Goal: Obtain resource: Obtain resource

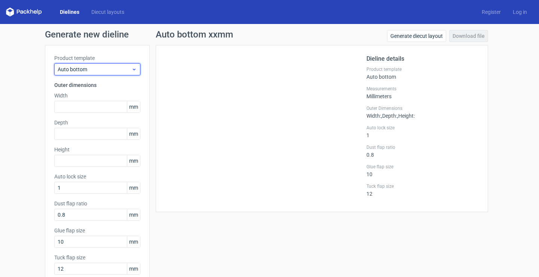
click at [112, 68] on span "Auto bottom" at bounding box center [95, 69] width 74 height 7
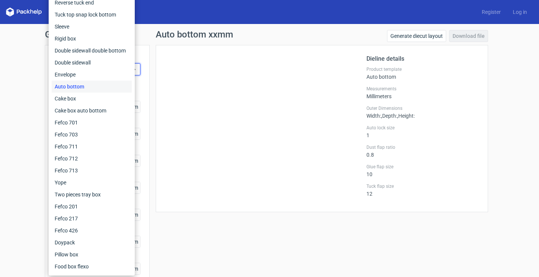
click at [231, 89] on div at bounding box center [265, 128] width 201 height 148
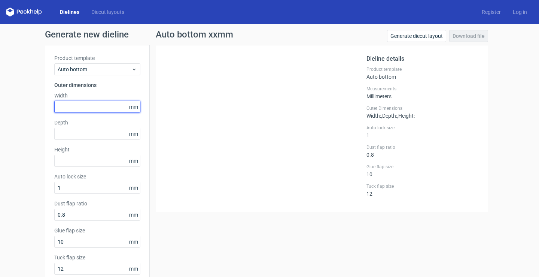
click at [73, 103] on input "text" at bounding box center [97, 107] width 86 height 12
type input "100"
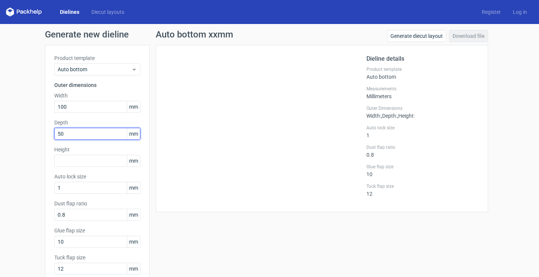
type input "50"
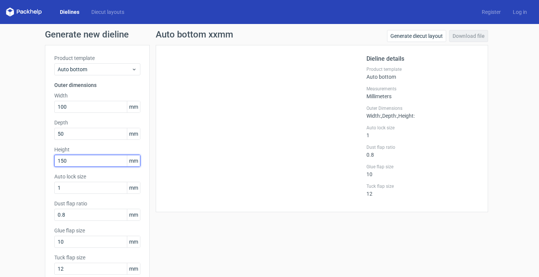
type input "150"
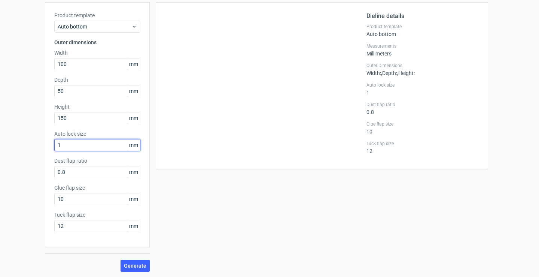
scroll to position [43, 0]
click at [127, 262] on span "Generate" at bounding box center [135, 264] width 22 height 5
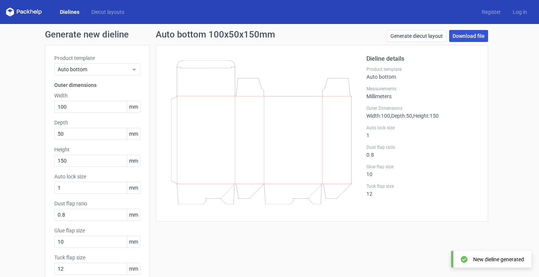
click at [472, 36] on link "Download file" at bounding box center [468, 36] width 39 height 12
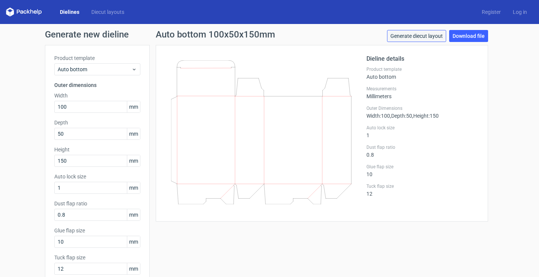
click at [413, 37] on link "Generate diecut layout" at bounding box center [416, 36] width 59 height 12
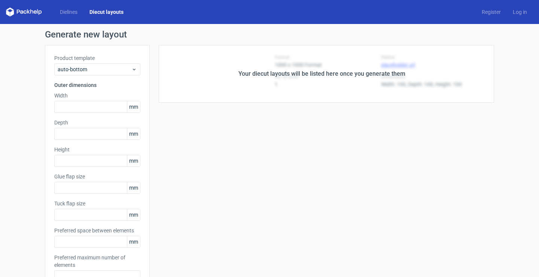
type input "100"
type input "50"
type input "150"
type input "10"
type input "12"
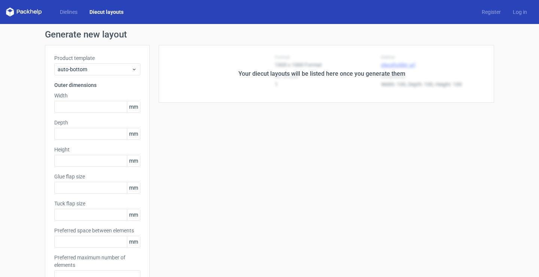
type input "5"
type input "48"
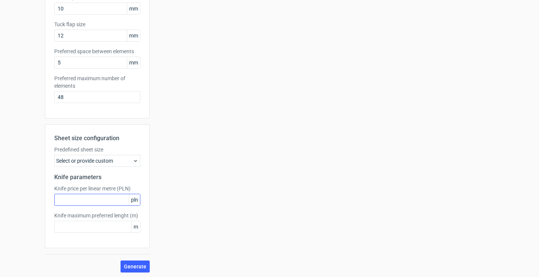
scroll to position [180, 0]
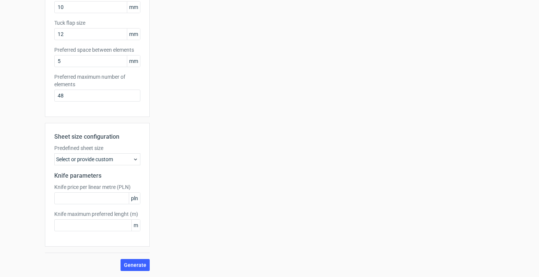
click at [109, 161] on div "Select or provide custom" at bounding box center [97, 159] width 86 height 12
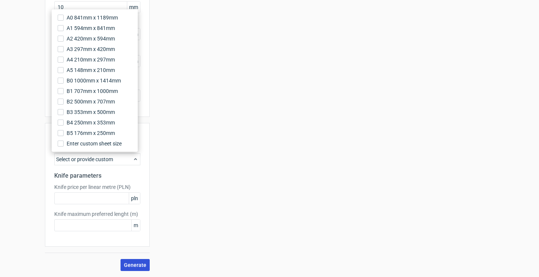
click at [130, 264] on span "Generate" at bounding box center [135, 264] width 22 height 5
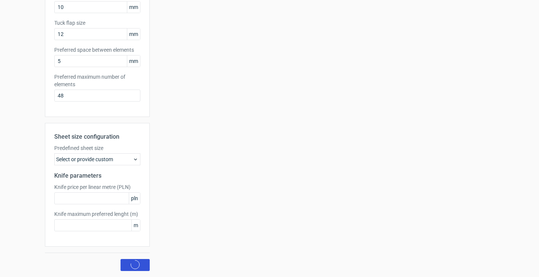
click at [130, 264] on circle at bounding box center [135, 264] width 11 height 11
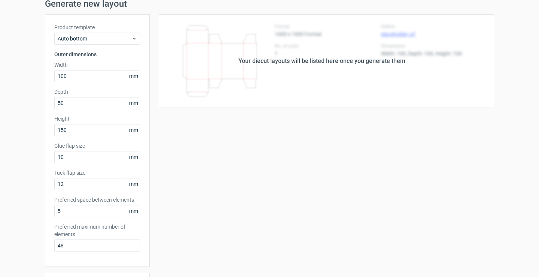
scroll to position [0, 0]
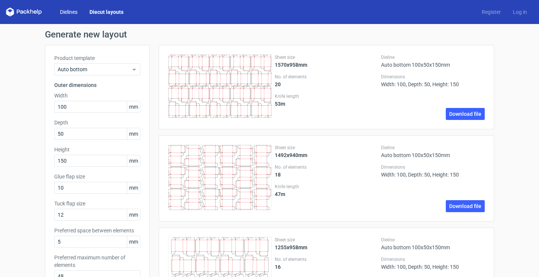
click at [70, 12] on link "Dielines" at bounding box center [69, 11] width 30 height 7
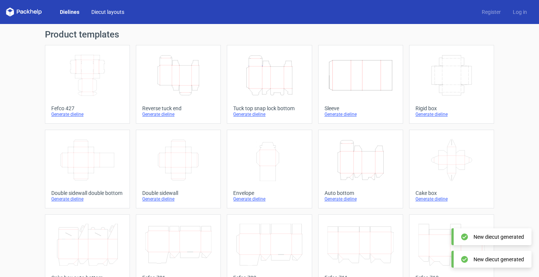
click at [102, 10] on link "Diecut layouts" at bounding box center [107, 11] width 45 height 7
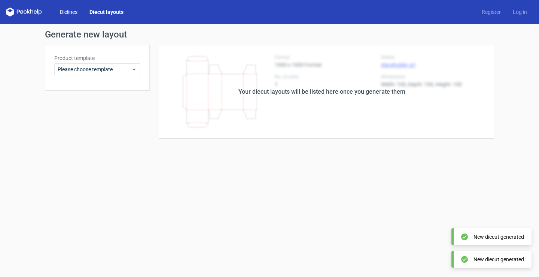
click at [74, 12] on link "Dielines" at bounding box center [69, 11] width 30 height 7
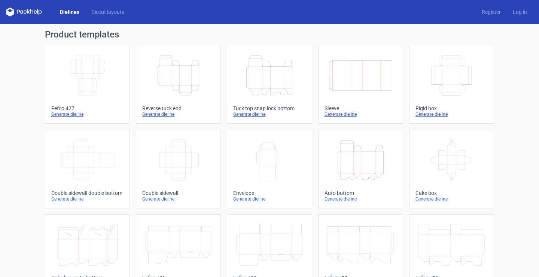
click at [264, 109] on div "Tuck top snap lock bottom" at bounding box center [269, 108] width 72 height 6
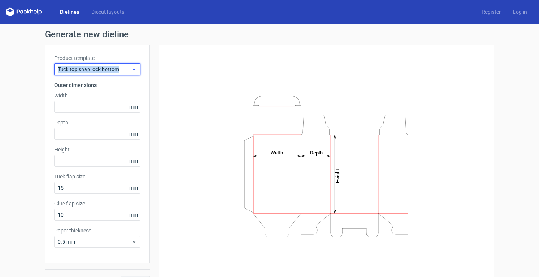
drag, startPoint x: 54, startPoint y: 69, endPoint x: 118, endPoint y: 74, distance: 64.2
click at [118, 74] on div "Tuck top snap lock bottom" at bounding box center [97, 69] width 86 height 12
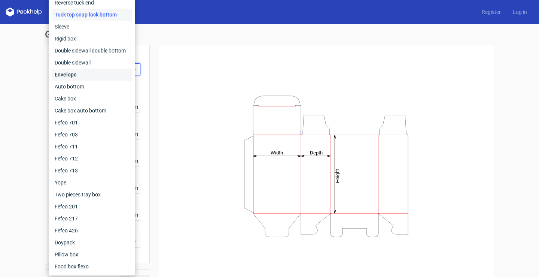
copy span "Tuck top snap lock bottom"
drag, startPoint x: 98, startPoint y: 13, endPoint x: 19, endPoint y: 56, distance: 89.8
click at [19, 56] on div "Generate new dieline Product template Tuck top snap lock bottom Outer dimension…" at bounding box center [269, 158] width 539 height 269
